Goal: Information Seeking & Learning: Check status

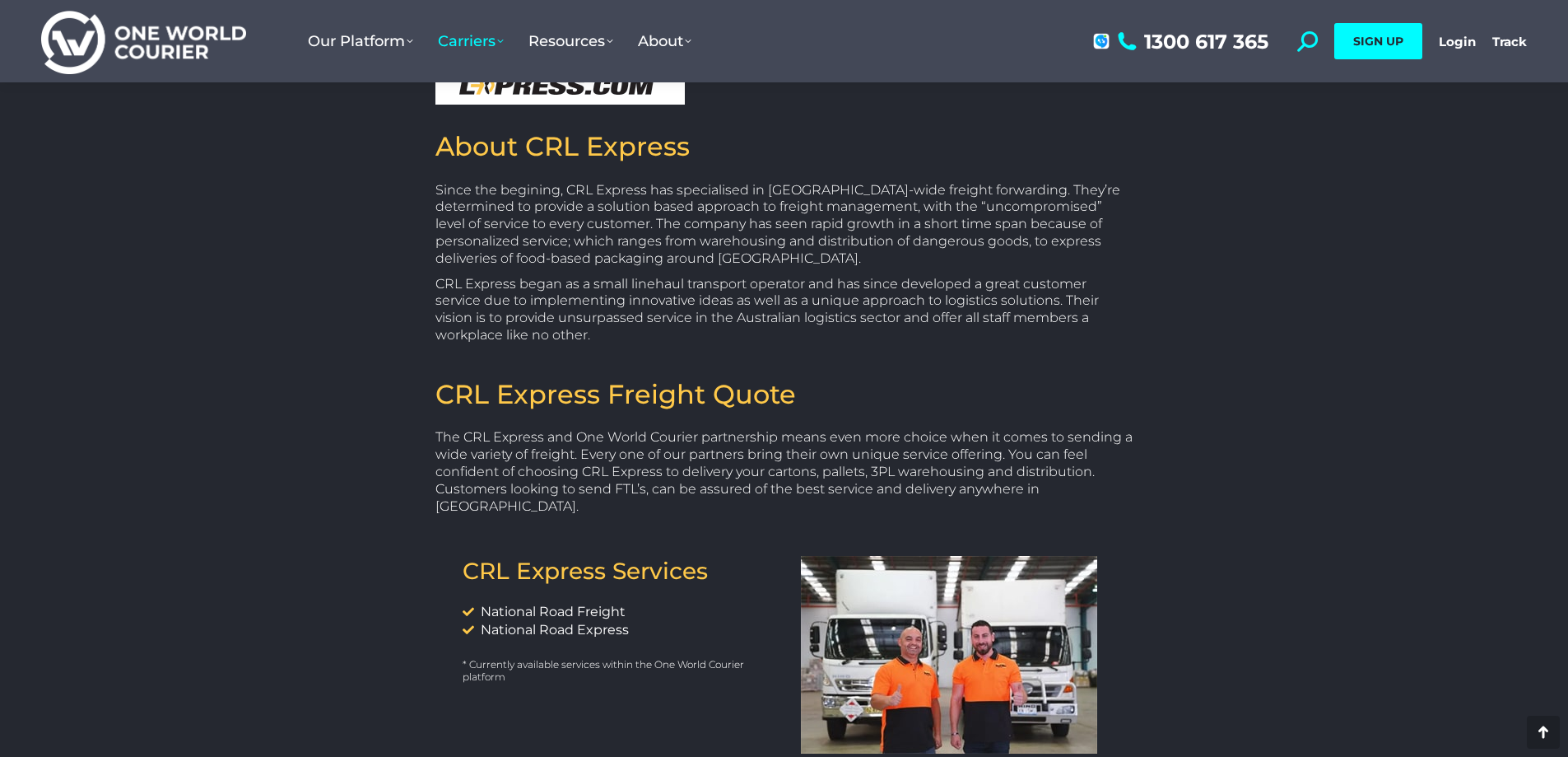
scroll to position [330, 0]
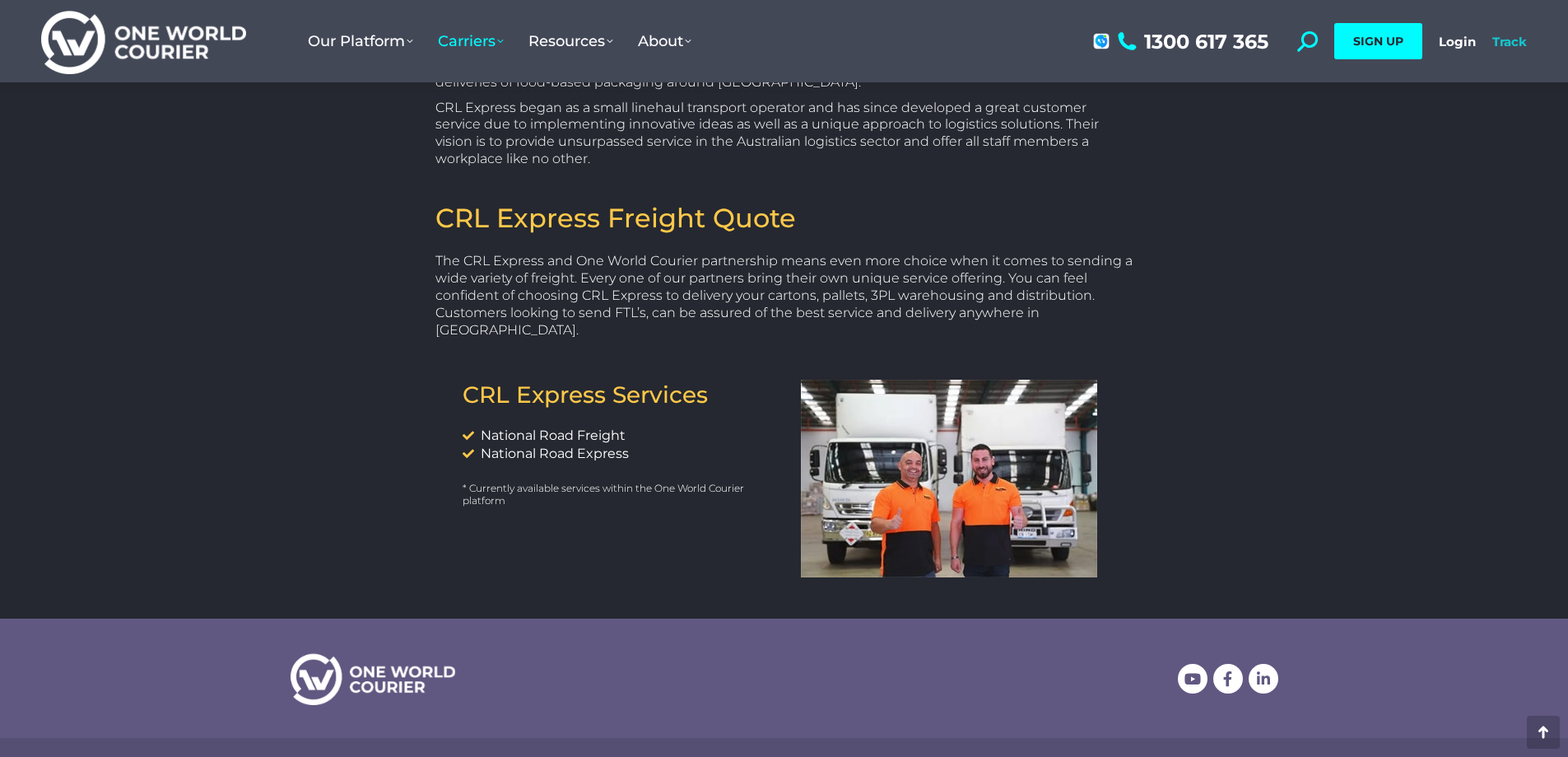
click at [1521, 41] on link "Track" at bounding box center [1509, 41] width 34 height 16
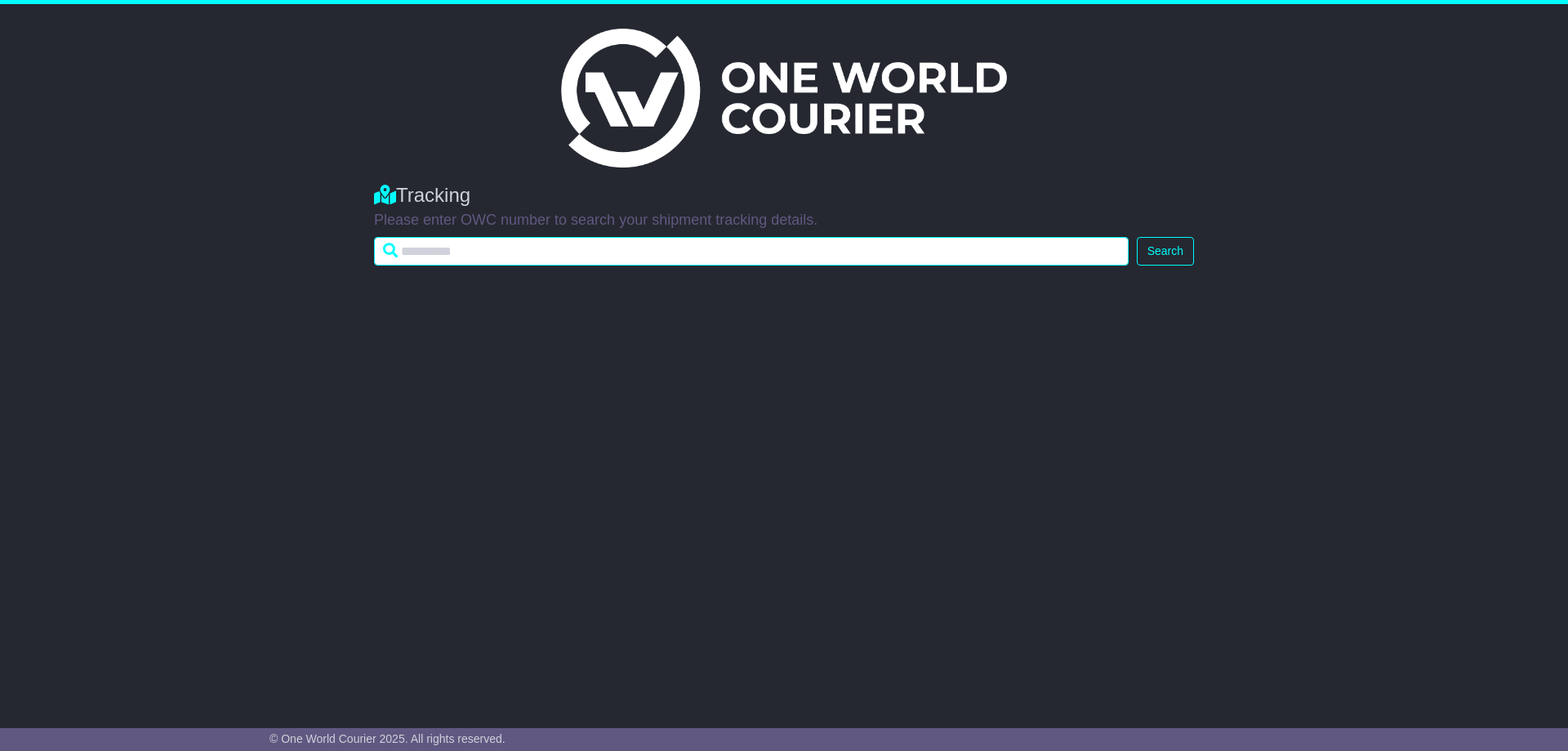
click at [531, 254] on input "text" at bounding box center [751, 251] width 754 height 29
type input "**********"
click at [1137, 237] on button "Search" at bounding box center [1165, 251] width 57 height 29
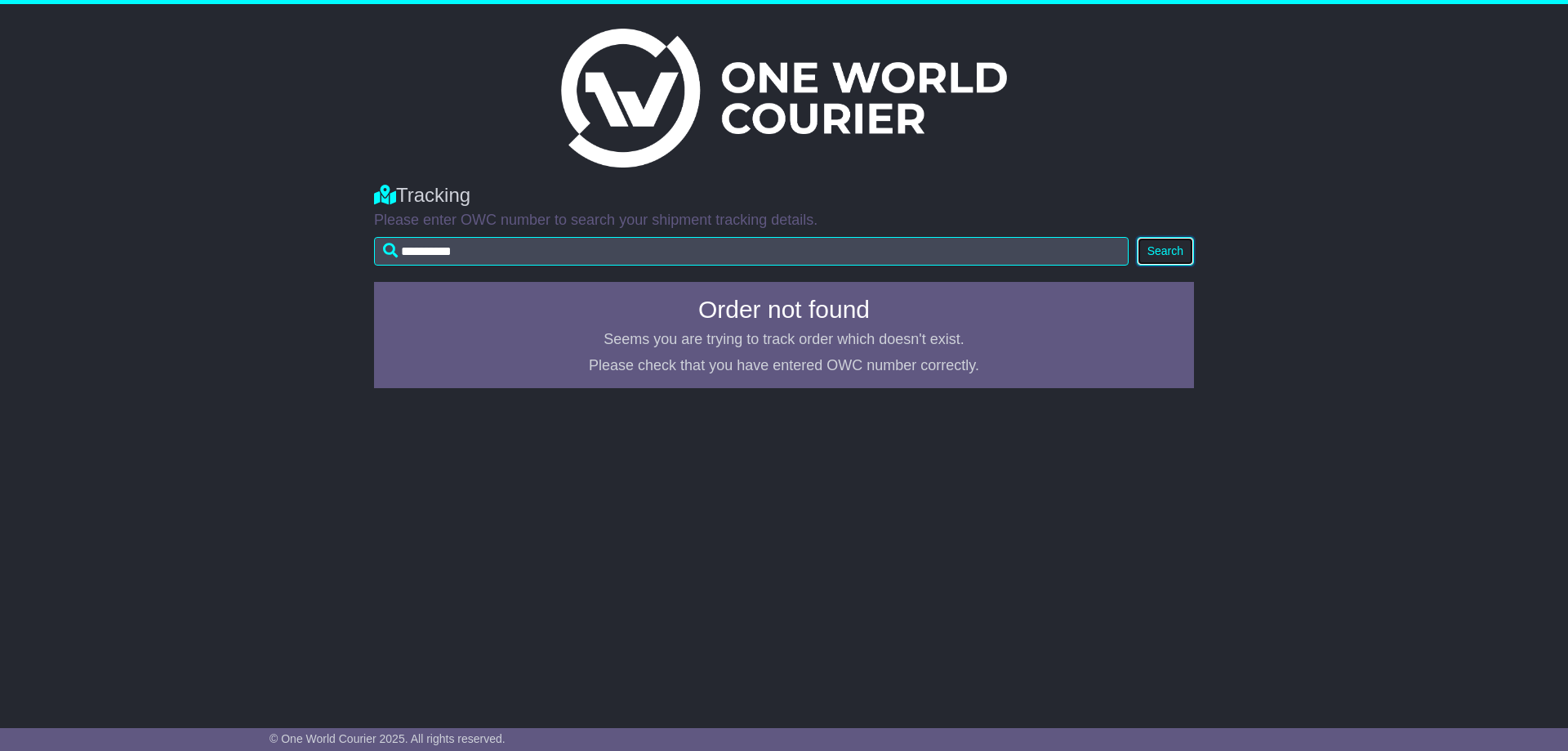
click at [1189, 259] on button "Search" at bounding box center [1165, 251] width 57 height 29
